Goal: Task Accomplishment & Management: Manage account settings

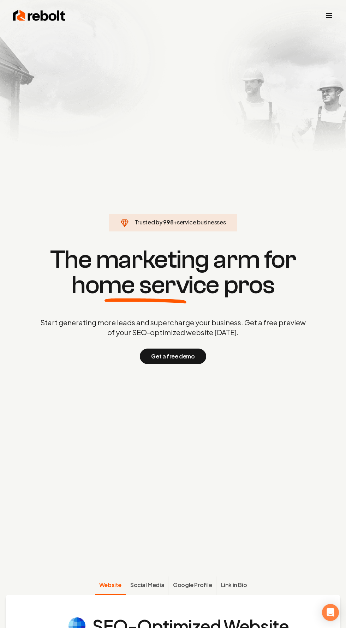
click at [329, 19] on icon "Toggle mobile menu" at bounding box center [329, 15] width 8 height 8
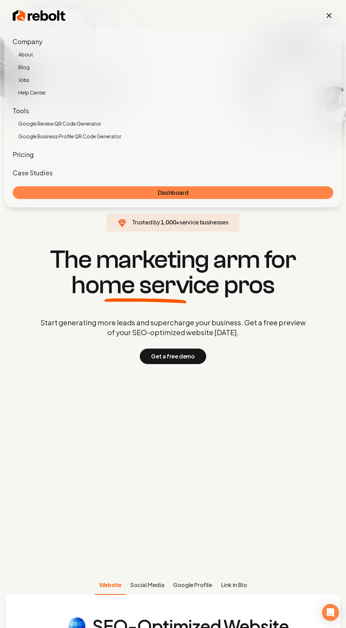
click at [72, 194] on link "Dashboard" at bounding box center [173, 192] width 321 height 13
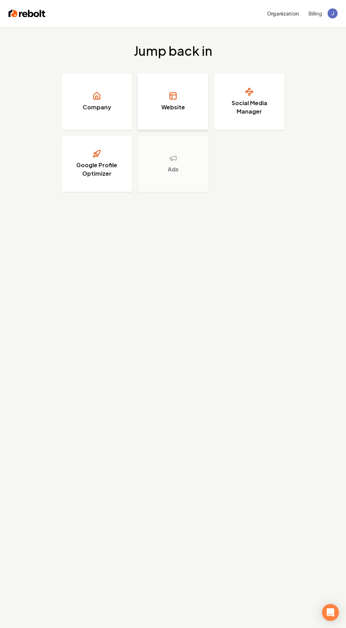
click at [164, 94] on link "Website" at bounding box center [173, 101] width 71 height 56
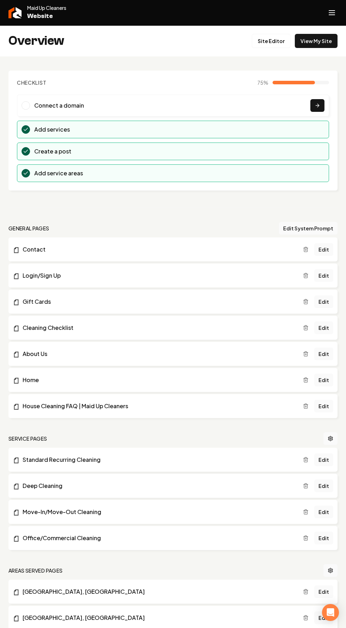
click at [332, 13] on line "Open navigation menu" at bounding box center [332, 13] width 6 height 0
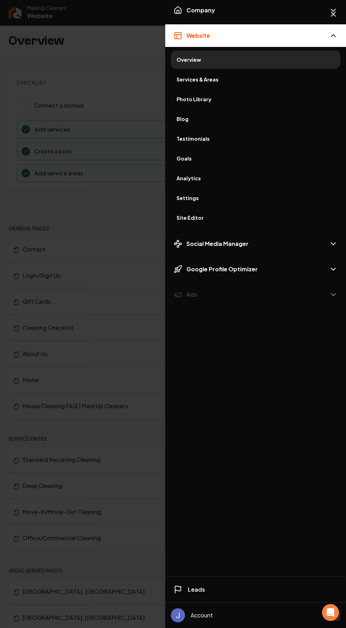
click at [193, 198] on span "Settings" at bounding box center [256, 198] width 158 height 7
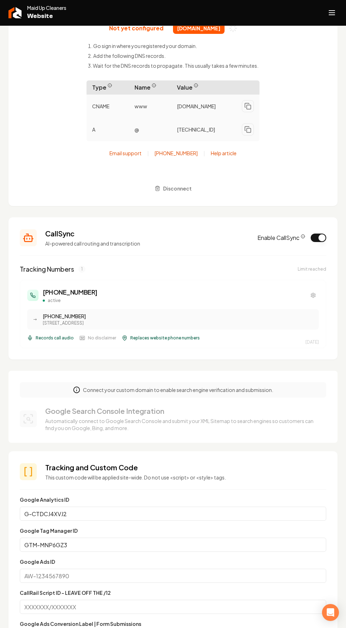
scroll to position [91, 0]
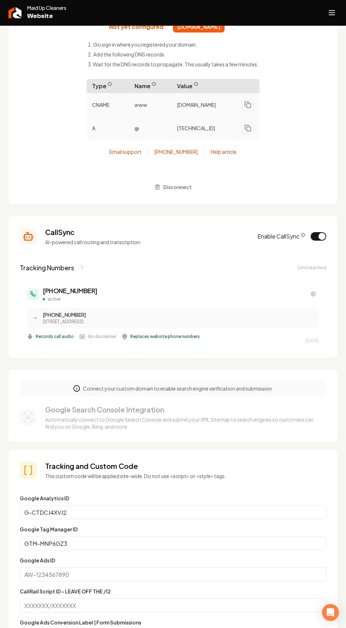
click at [80, 387] on div "Connect your custom domain to enable search engine verification and submission." at bounding box center [173, 389] width 306 height 16
click at [80, 393] on div "Connect your custom domain to enable search engine verification and submission." at bounding box center [173, 389] width 306 height 16
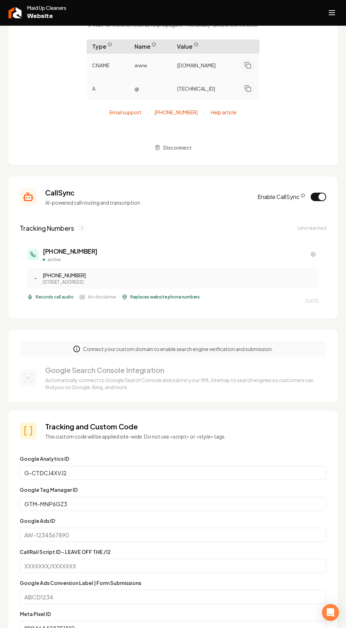
scroll to position [116, 0]
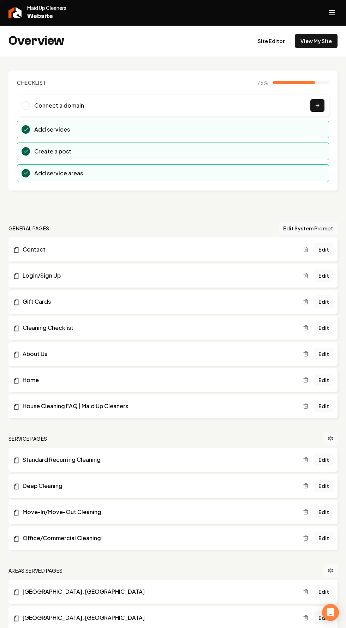
click at [332, 15] on line "Open navigation menu" at bounding box center [332, 15] width 6 height 0
